Goal: Information Seeking & Learning: Learn about a topic

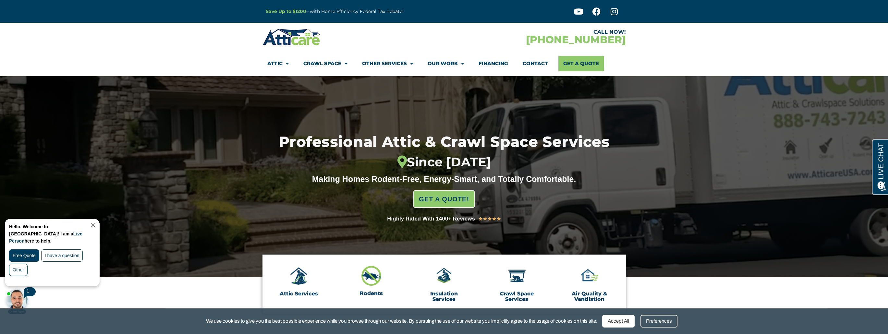
scroll to position [97, 0]
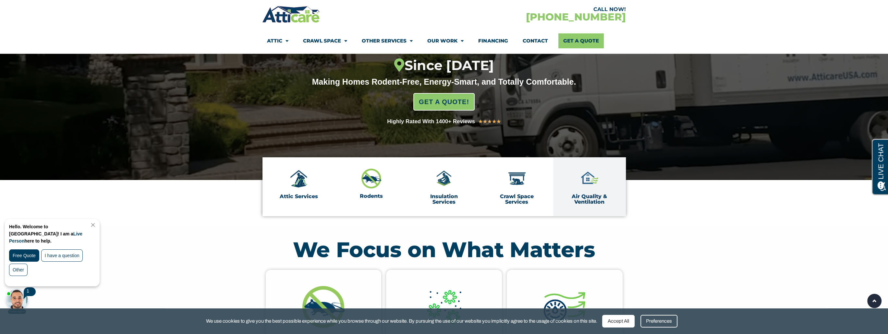
click at [593, 197] on link "Air Quality & Ventilation" at bounding box center [588, 199] width 35 height 12
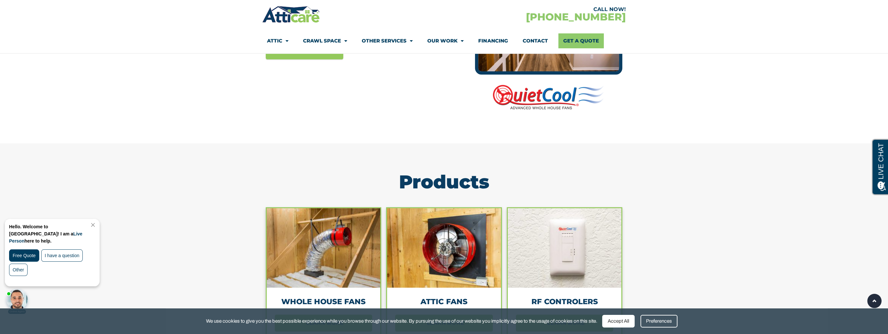
scroll to position [551, 0]
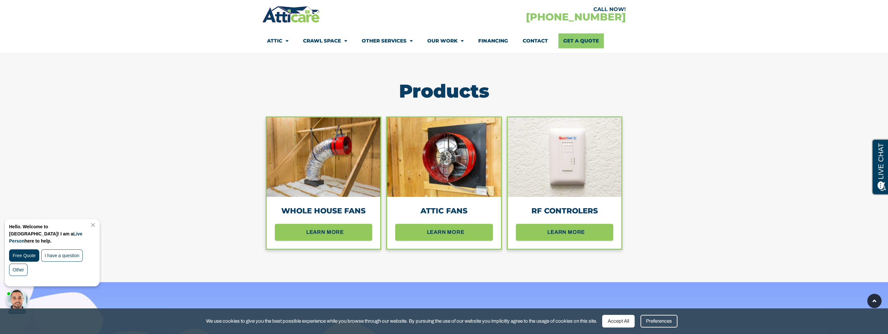
click at [332, 203] on div "Whole house fans" at bounding box center [324, 210] width 114 height 27
click at [335, 229] on span "learn more" at bounding box center [326, 231] width 42 height 11
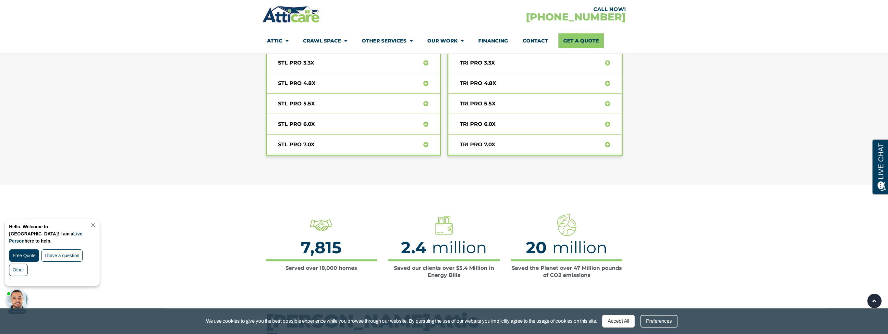
scroll to position [3014, 0]
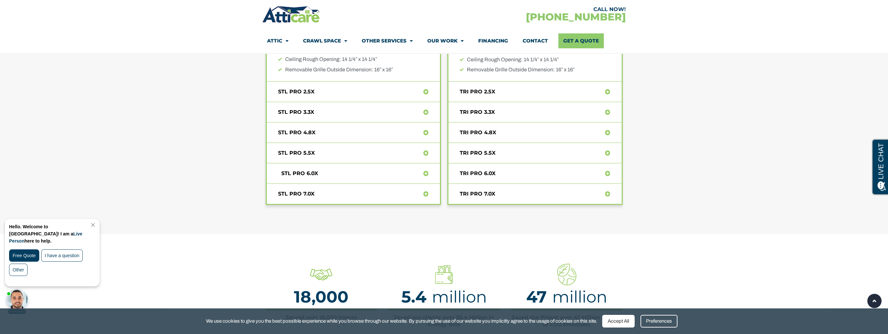
click at [304, 171] on link "STL PRO 6.0X" at bounding box center [299, 173] width 43 height 6
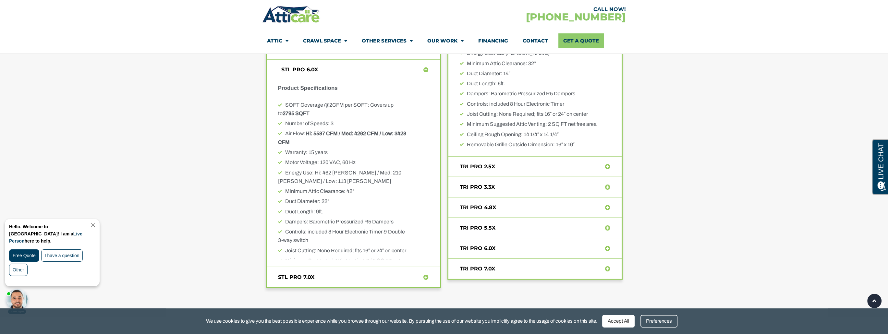
scroll to position [2929, 0]
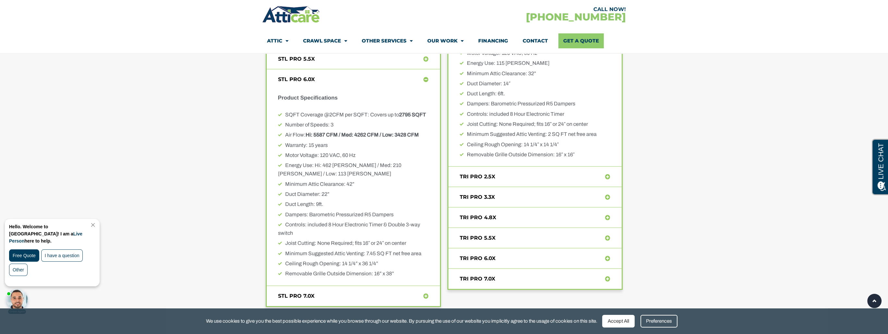
click at [512, 256] on div "TRI PRO 6.0X" at bounding box center [534, 258] width 173 height 5
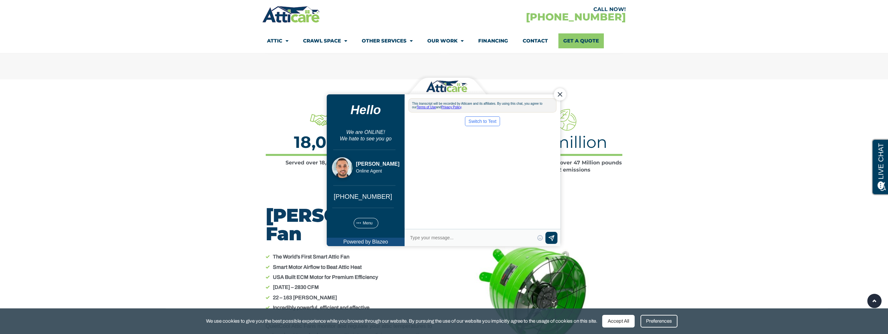
scroll to position [0, 0]
